Goal: Information Seeking & Learning: Learn about a topic

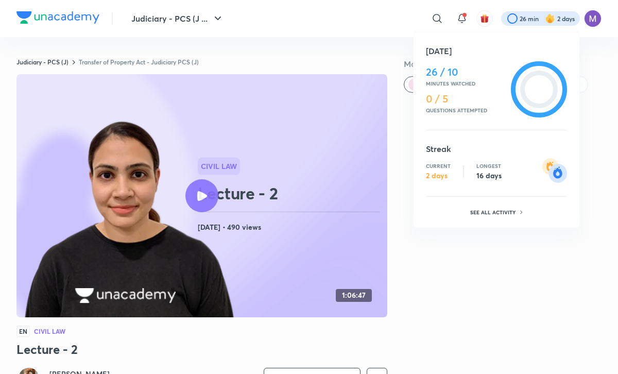
click at [436, 22] on div at bounding box center [309, 187] width 618 height 374
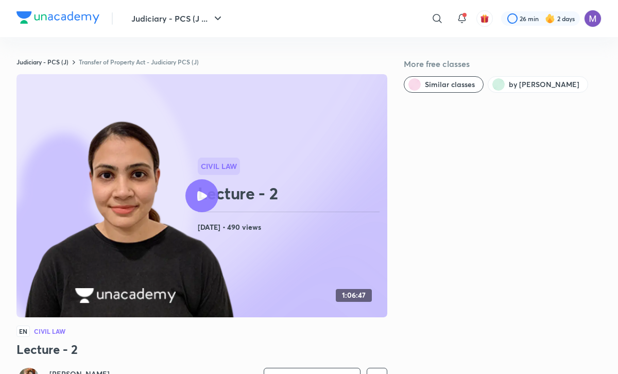
click at [436, 22] on icon at bounding box center [437, 18] width 12 height 12
type input "enrollment"
click at [389, 39] on div "enrollment" at bounding box center [350, 41] width 189 height 25
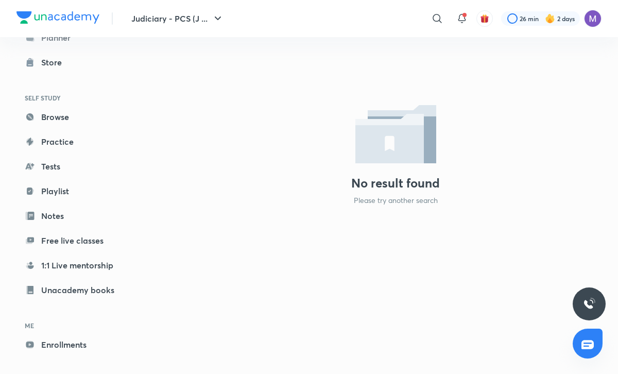
scroll to position [35, 0]
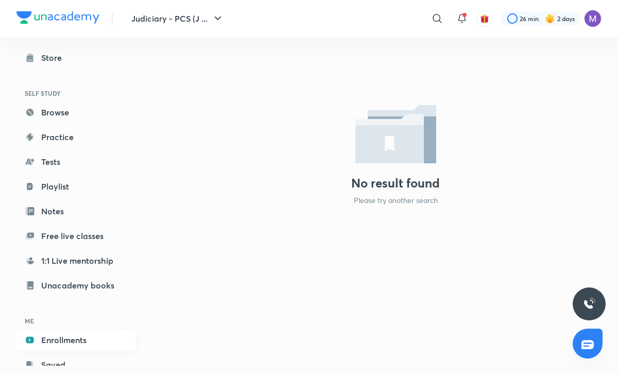
click at [79, 338] on link "Enrollments" at bounding box center [75, 339] width 119 height 21
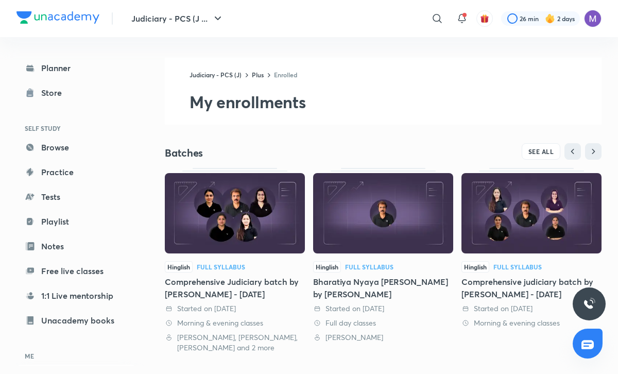
click at [434, 146] on div "SEE ALL" at bounding box center [492, 151] width 218 height 16
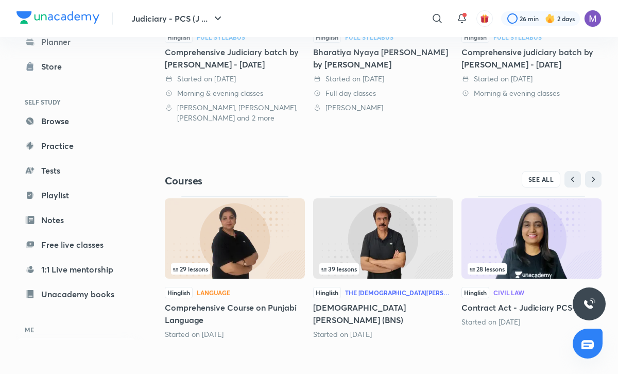
scroll to position [230, 0]
click at [542, 175] on span "SEE ALL" at bounding box center [541, 178] width 26 height 7
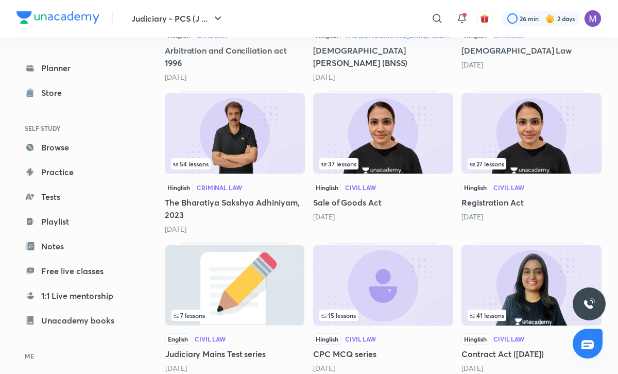
scroll to position [1022, 0]
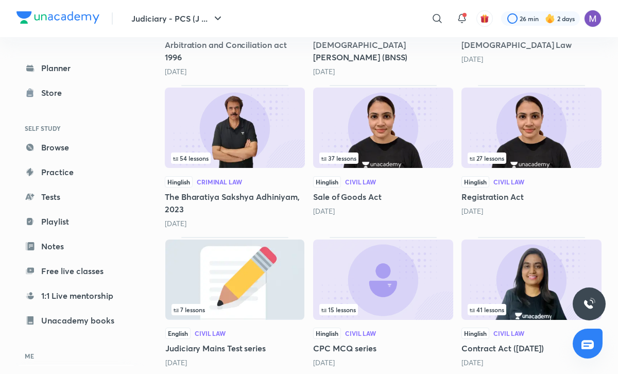
click at [508, 281] on img at bounding box center [531, 279] width 140 height 80
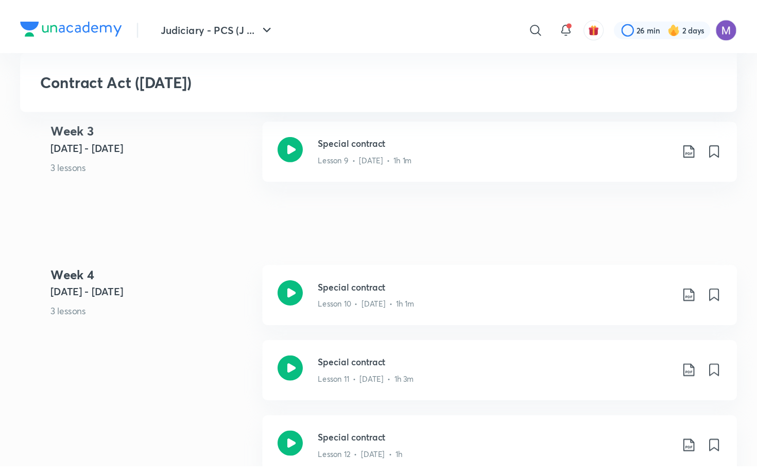
scroll to position [1194, 0]
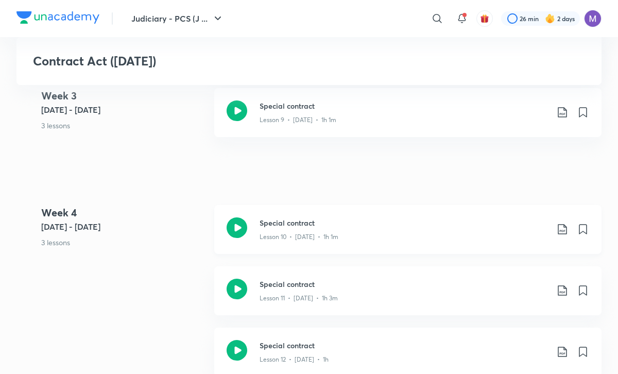
click at [295, 233] on p "Lesson 10 • [DATE] • 1h 1m" at bounding box center [298, 236] width 79 height 9
